Goal: Task Accomplishment & Management: Manage account settings

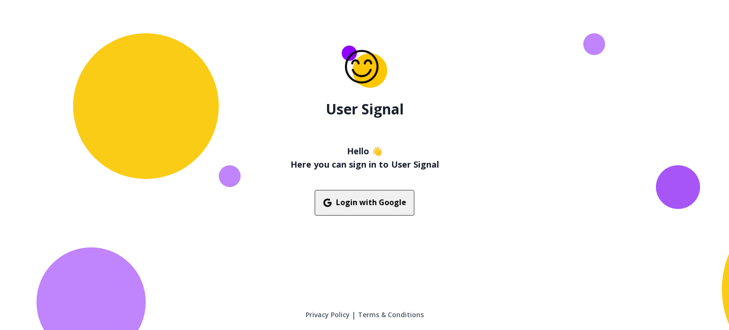
click at [373, 199] on button "Login with Google" at bounding box center [365, 203] width 100 height 26
drag, startPoint x: 463, startPoint y: 0, endPoint x: 601, endPoint y: 13, distance: 138.3
click at [601, 13] on div "User Signal Hello 👋 Here you can sign in to User Signal Login with Google Priva…" at bounding box center [364, 165] width 729 height 330
